Goal: Task Accomplishment & Management: Complete application form

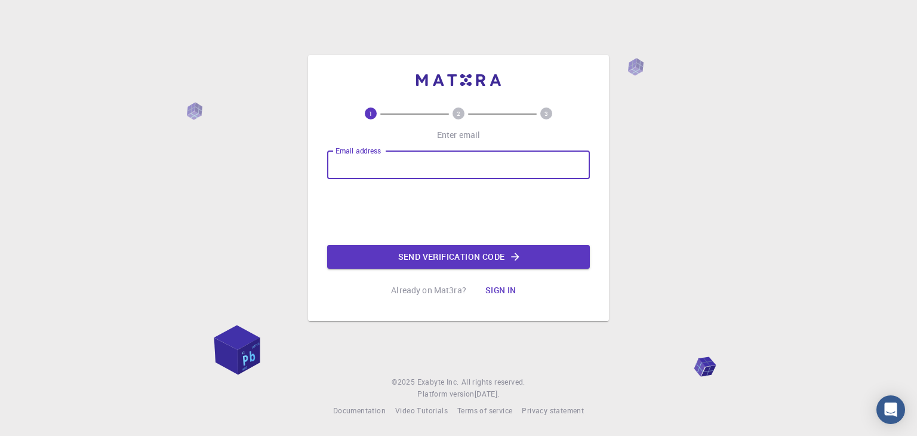
type input "[EMAIL_ADDRESS][DOMAIN_NAME]"
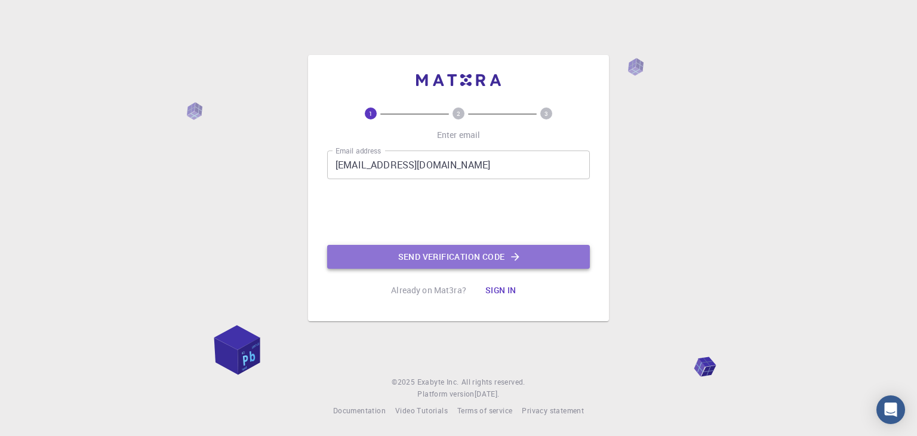
click at [426, 254] on button "Send verification code" at bounding box center [458, 257] width 263 height 24
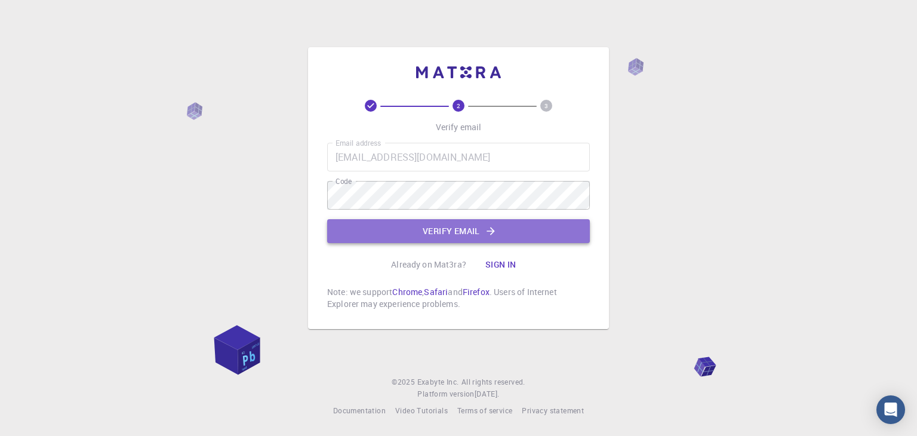
click at [429, 228] on button "Verify email" at bounding box center [458, 231] width 263 height 24
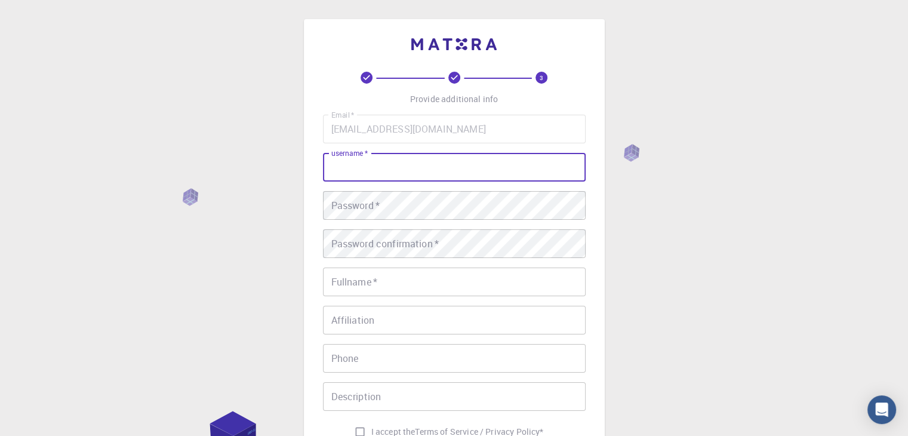
click at [385, 171] on input "username   *" at bounding box center [454, 167] width 263 height 29
type input "shahdabdelrhman"
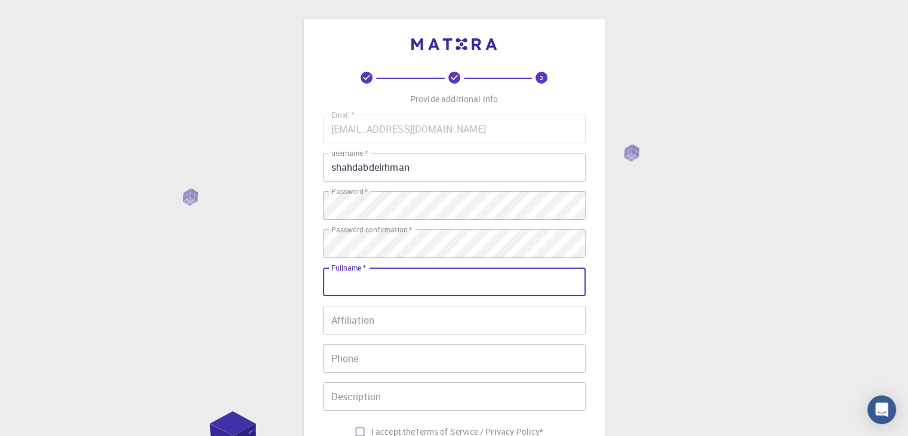
click at [467, 285] on input "Fullname   *" at bounding box center [454, 282] width 263 height 29
type input "[PERSON_NAME]"
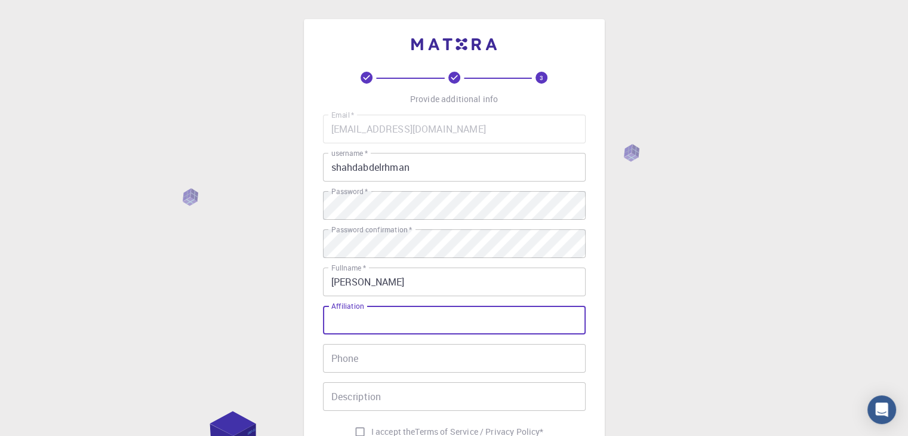
click at [438, 326] on input "Affiliation" at bounding box center [454, 320] width 263 height 29
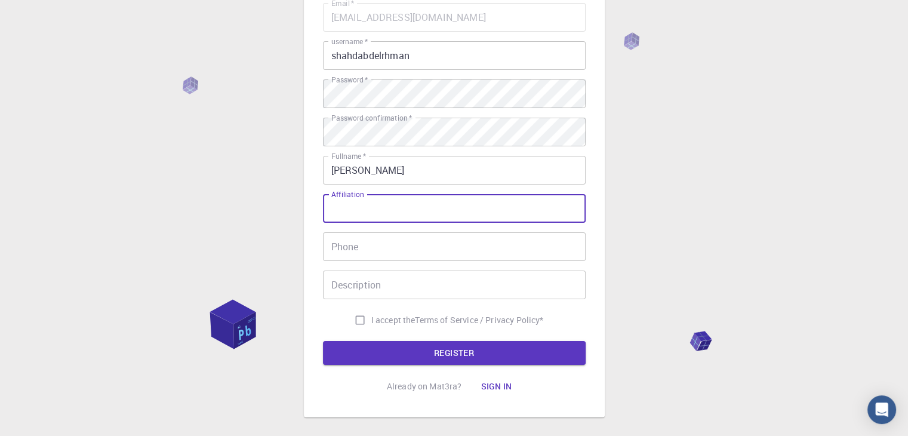
scroll to position [131, 0]
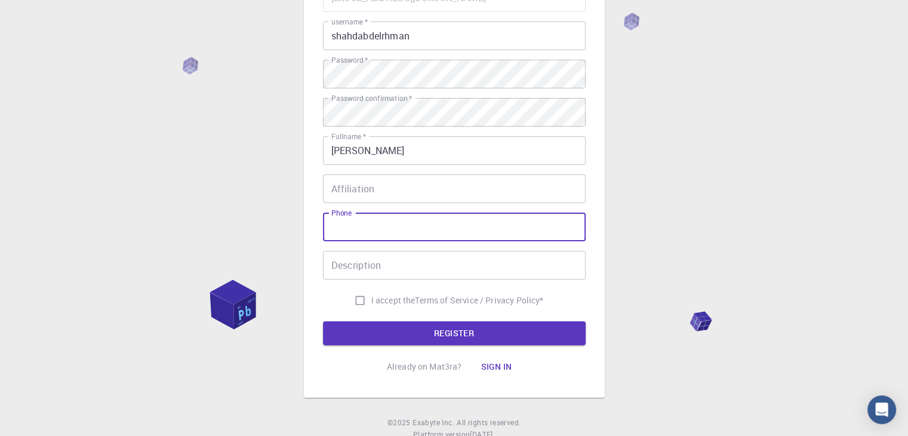
click at [413, 223] on input "Phone" at bounding box center [454, 227] width 263 height 29
type input "01117900978"
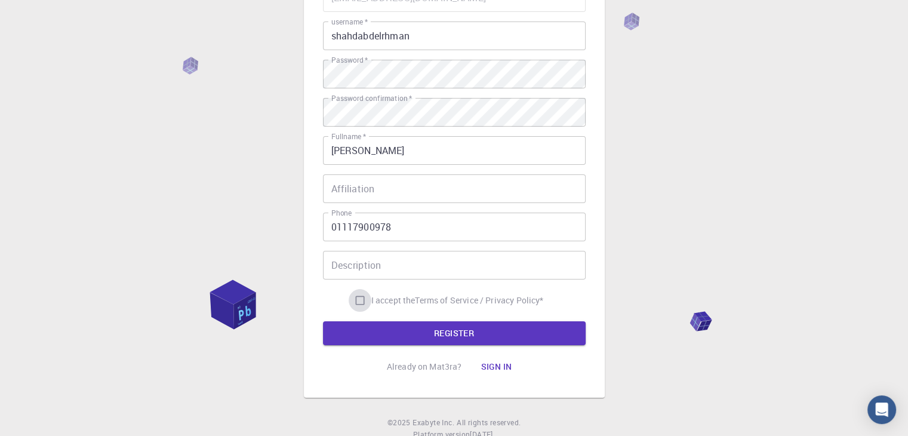
click at [360, 304] on input "I accept the Terms of Service / Privacy Policy *" at bounding box center [360, 300] width 23 height 23
checkbox input "true"
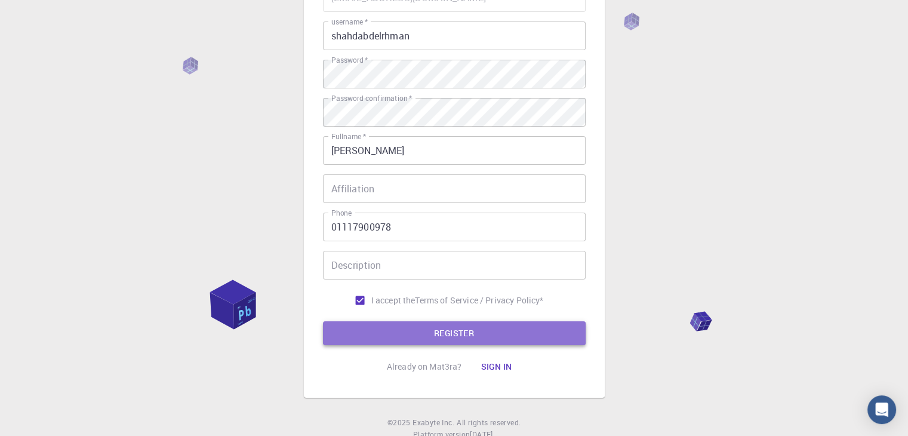
click at [372, 333] on button "REGISTER" at bounding box center [454, 333] width 263 height 24
